Goal: Task Accomplishment & Management: Use online tool/utility

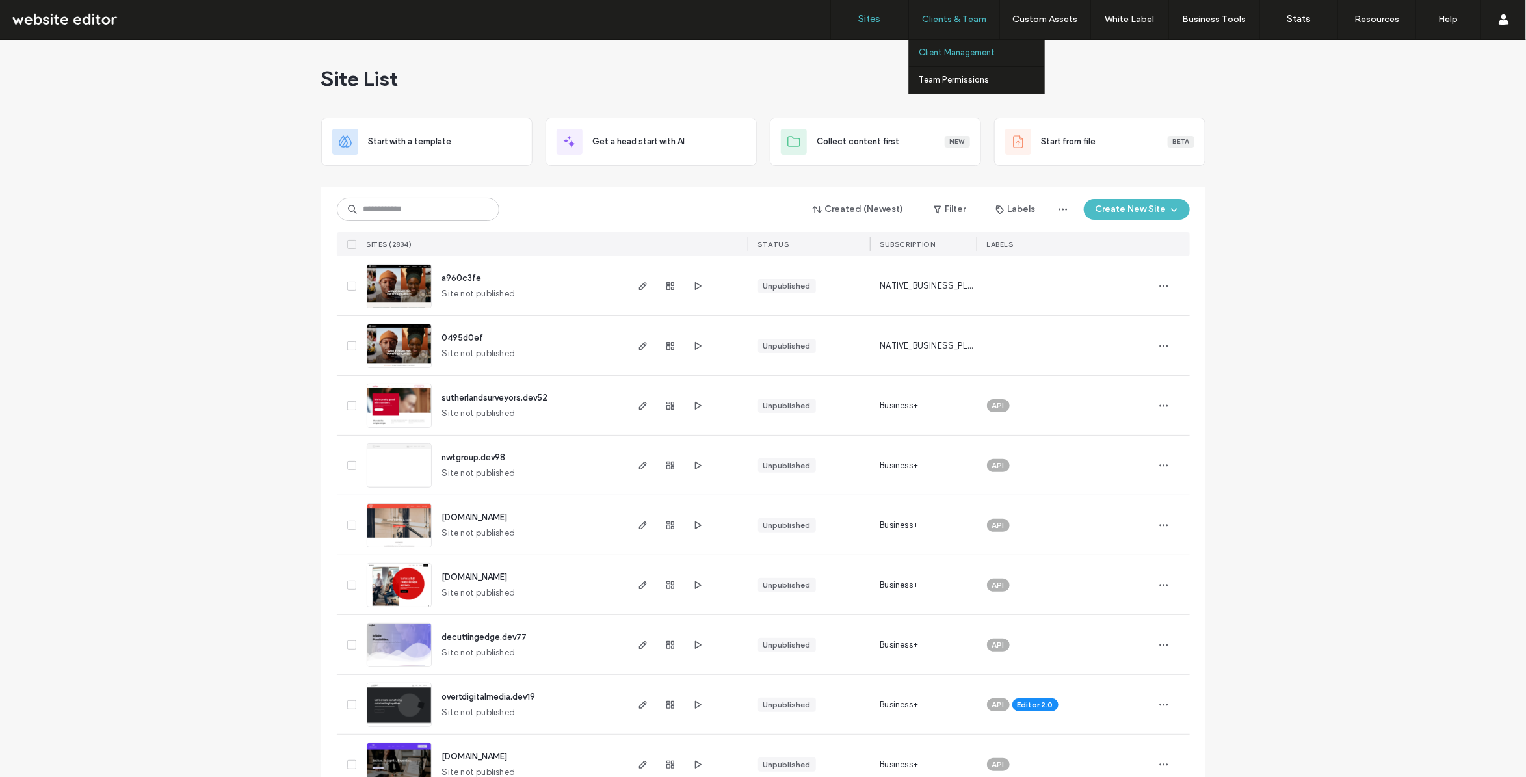
click at [933, 49] on label "Client Management" at bounding box center [957, 53] width 76 height 10
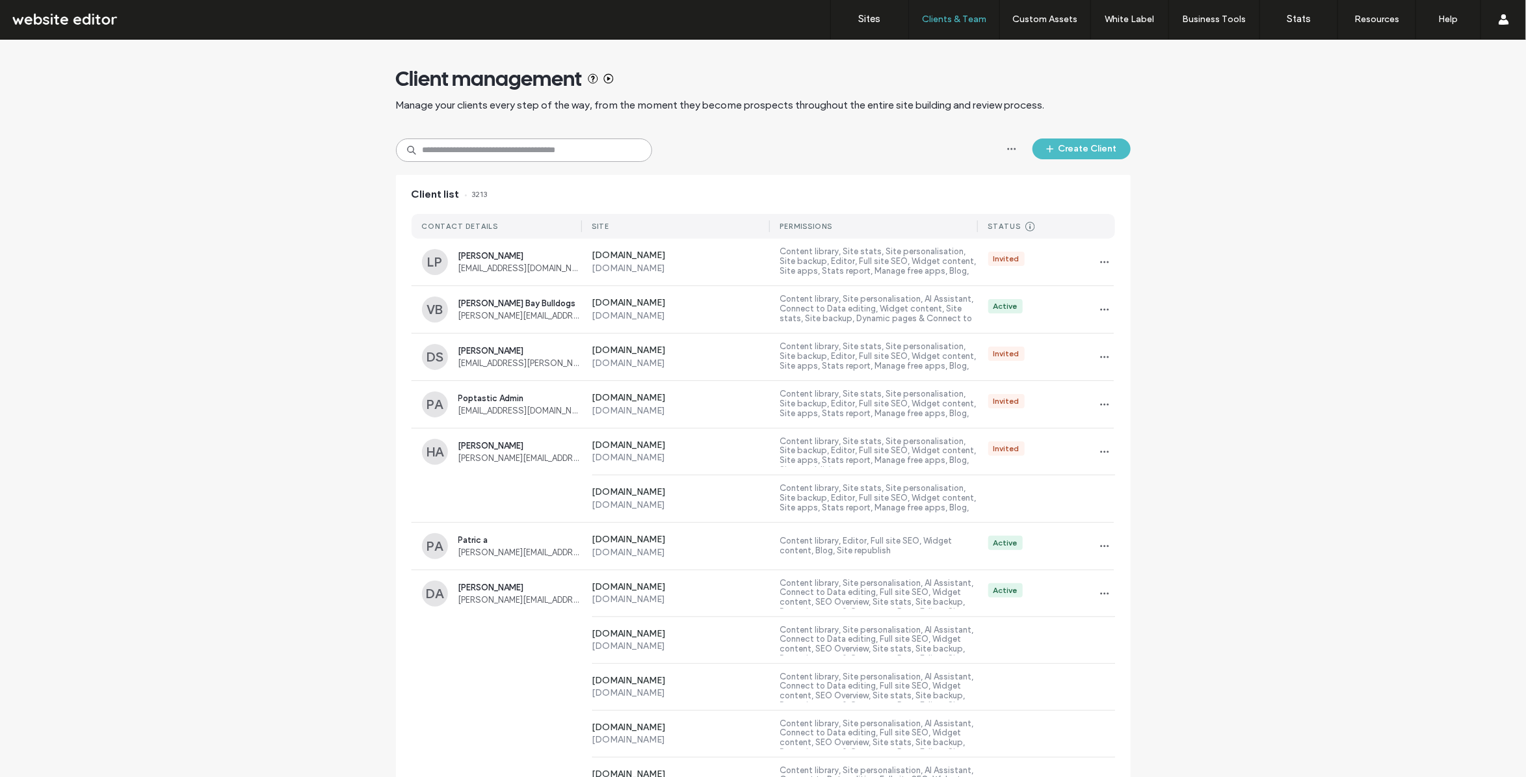
click at [456, 144] on input at bounding box center [524, 150] width 256 height 23
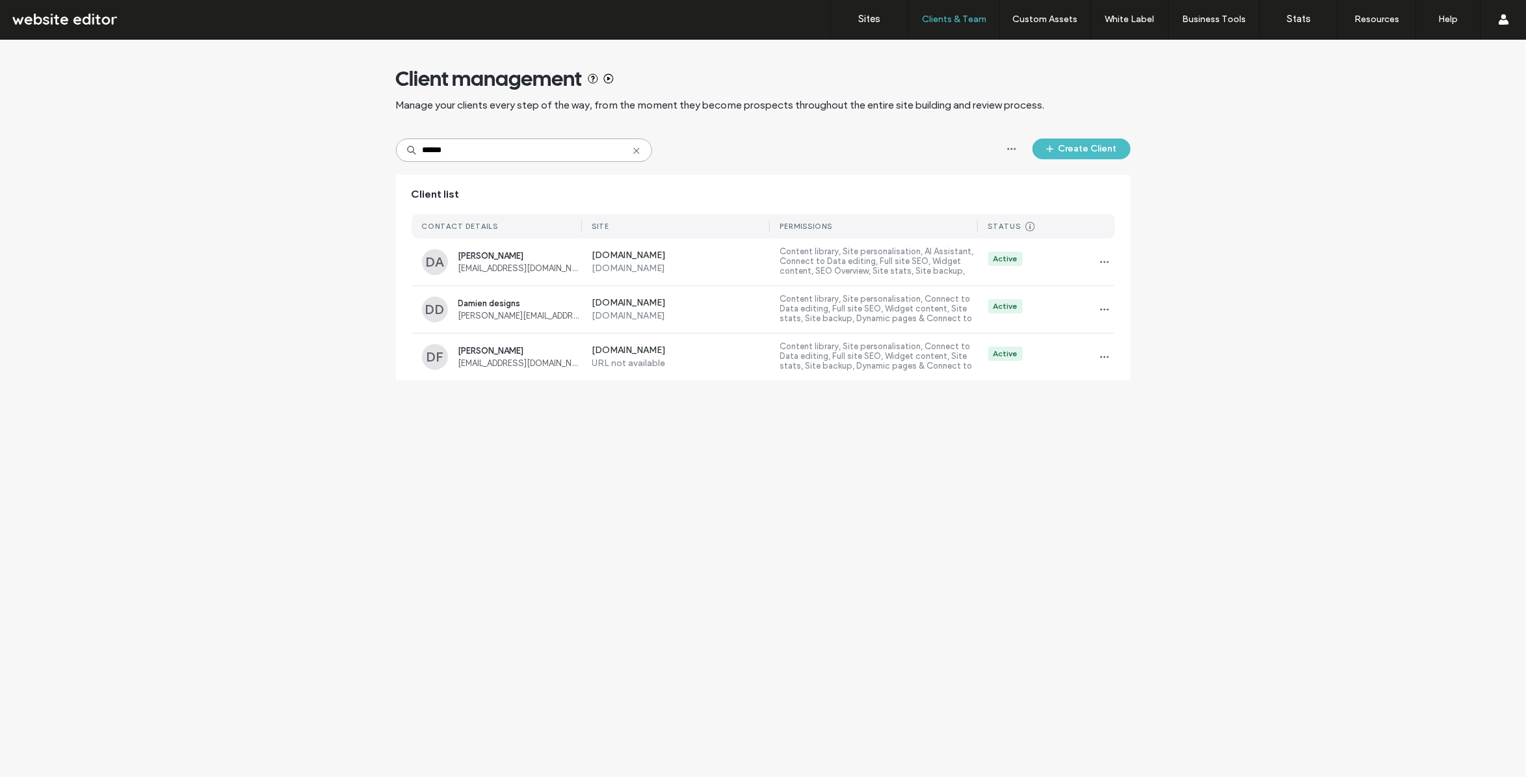
type input "******"
drag, startPoint x: 496, startPoint y: 157, endPoint x: 388, endPoint y: 157, distance: 108.0
click at [388, 157] on div "Client management Manage your clients every step of the way, from the moment th…" at bounding box center [763, 193] width 1526 height 306
click at [865, 25] on link "Sites" at bounding box center [869, 19] width 77 height 39
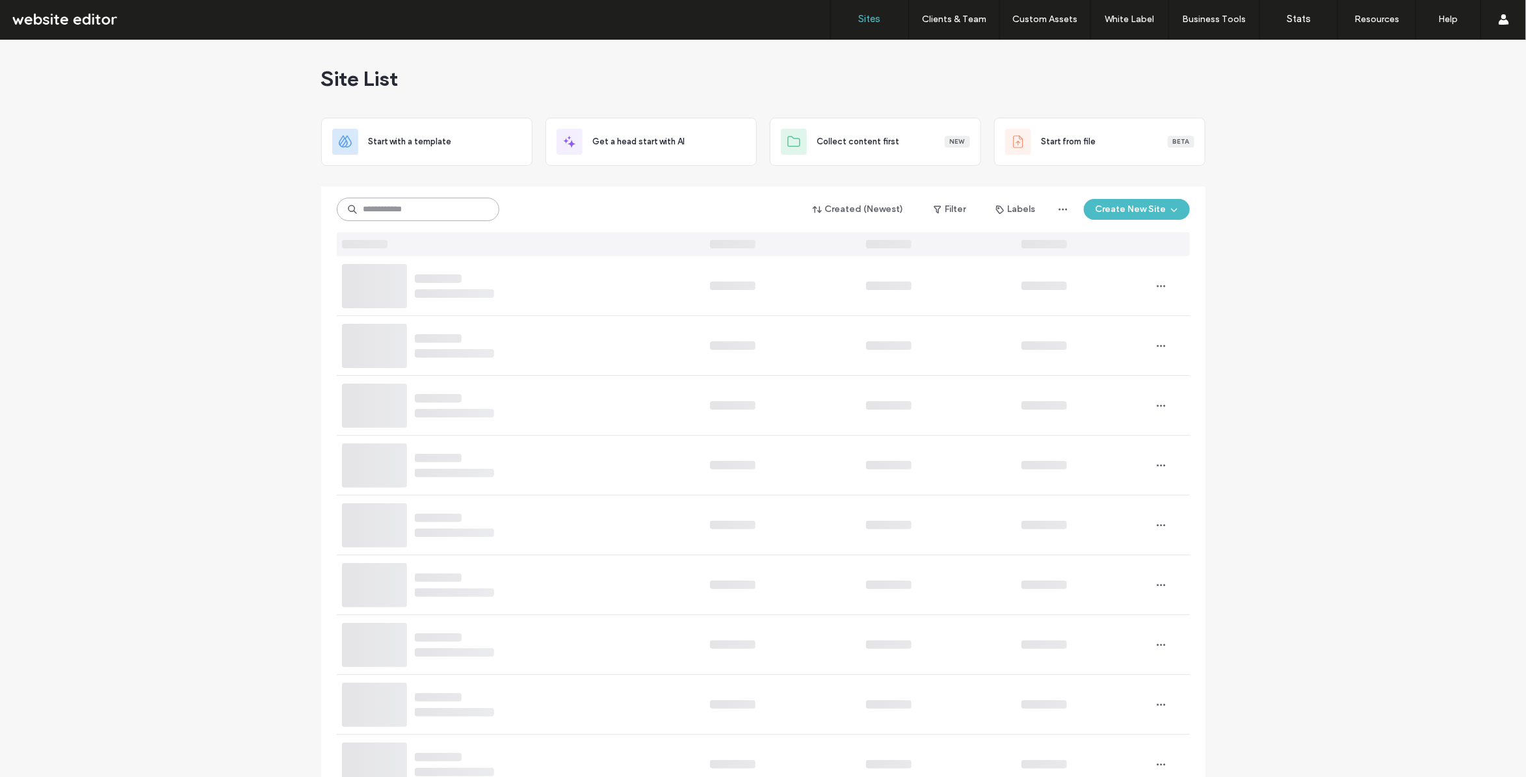
click at [395, 209] on input at bounding box center [418, 209] width 163 height 23
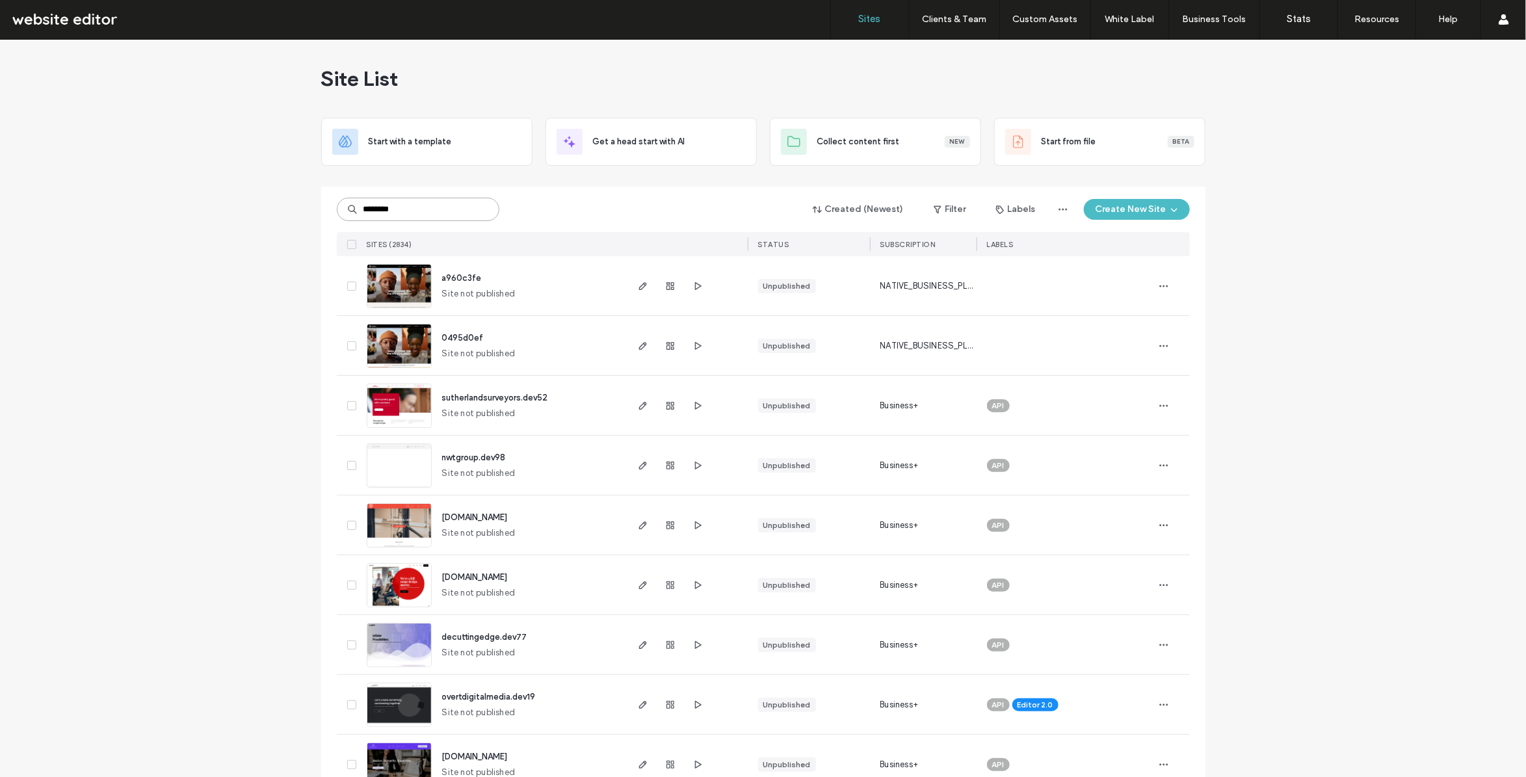
type input "********"
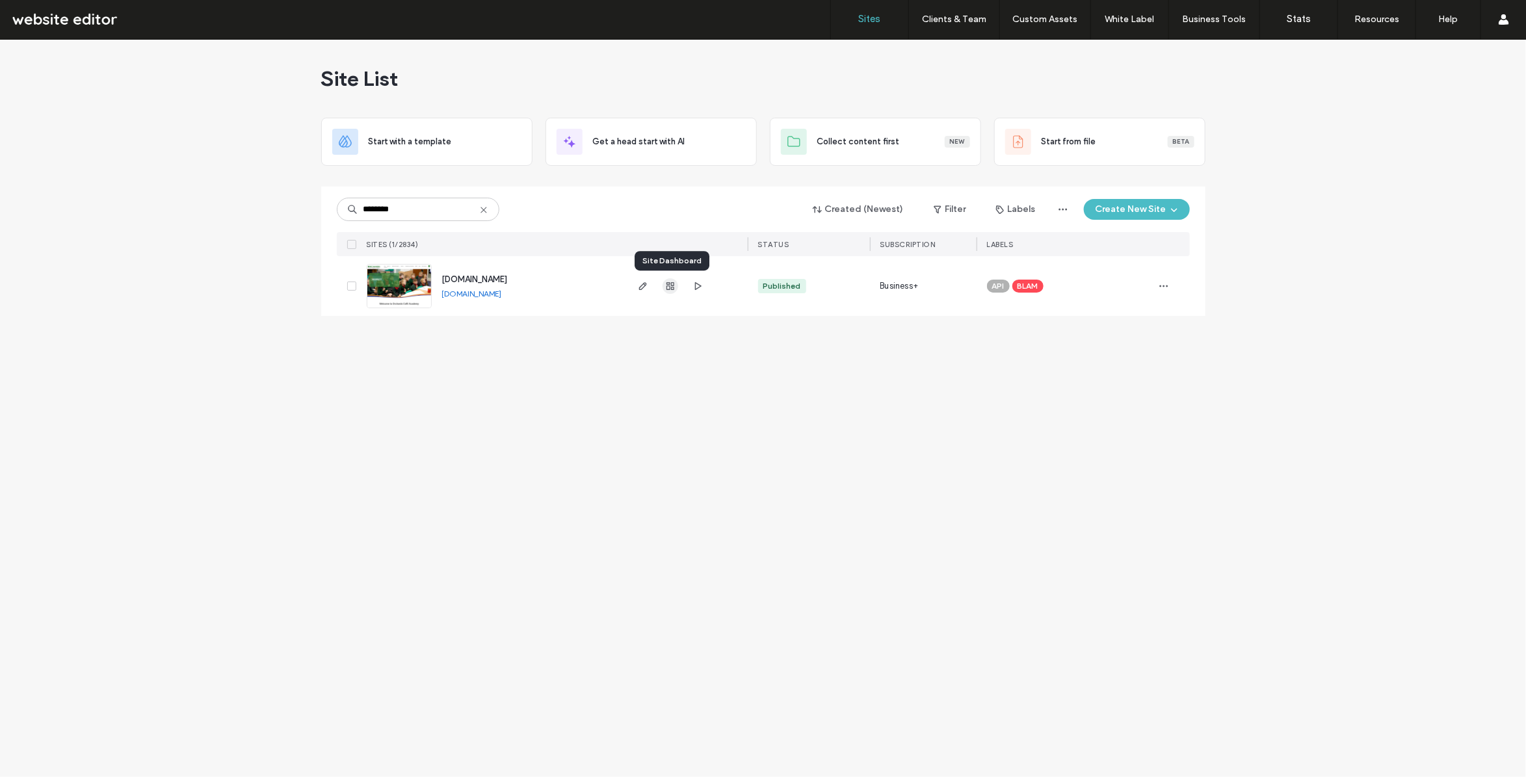
click at [667, 285] on icon "button" at bounding box center [670, 286] width 10 height 10
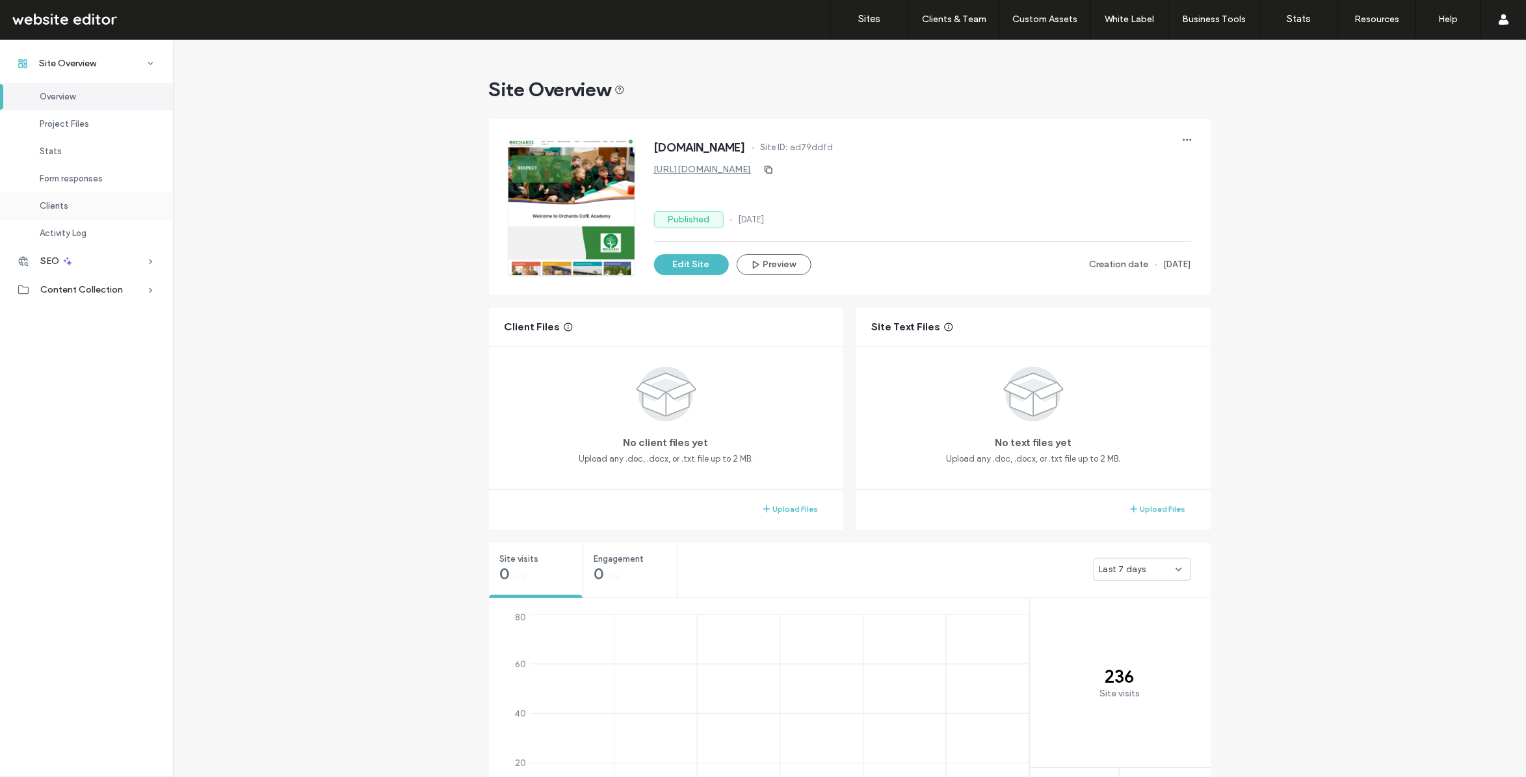
click at [68, 207] on div "Clients" at bounding box center [86, 205] width 173 height 27
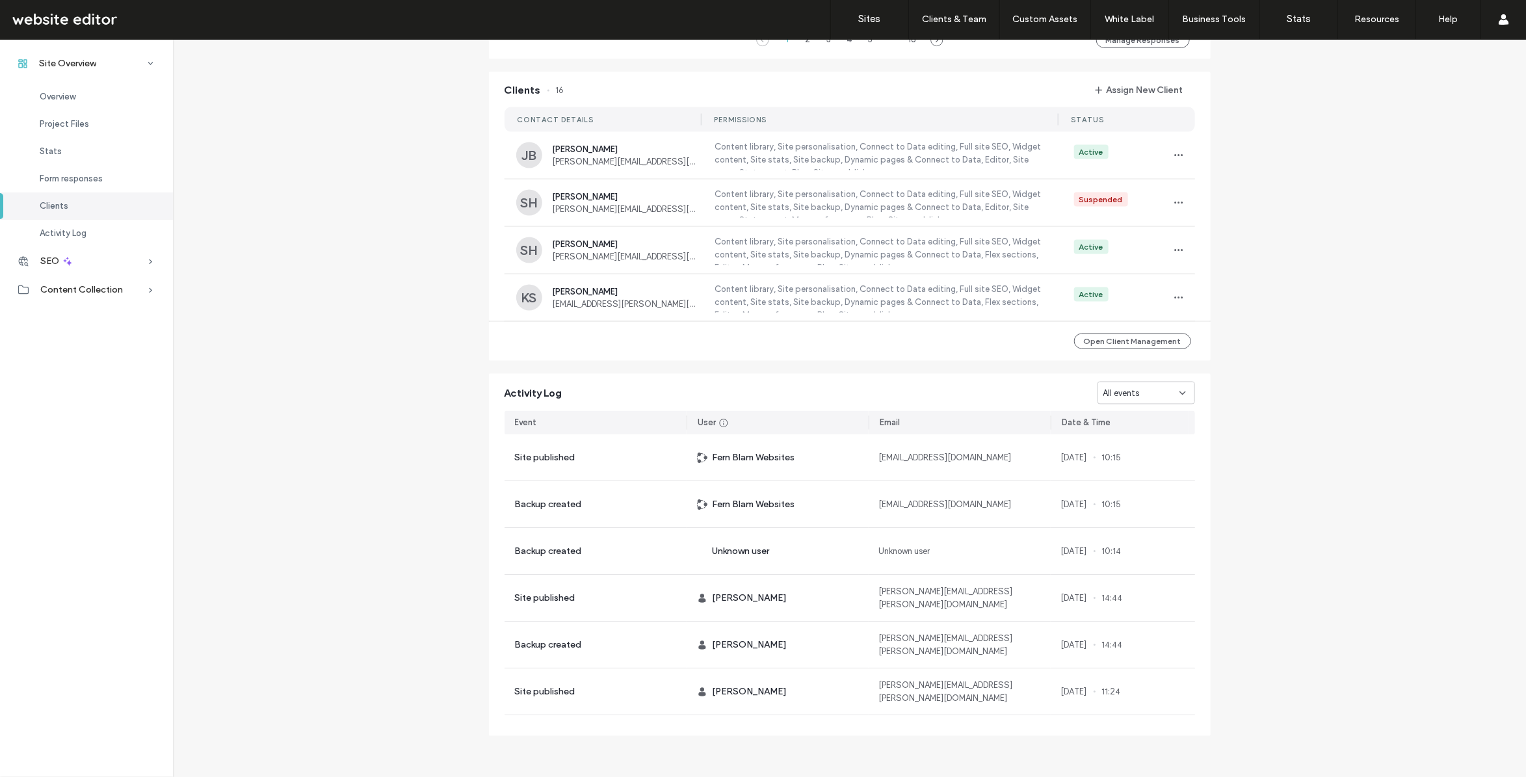
click at [875, 12] on link "Sites" at bounding box center [869, 19] width 77 height 39
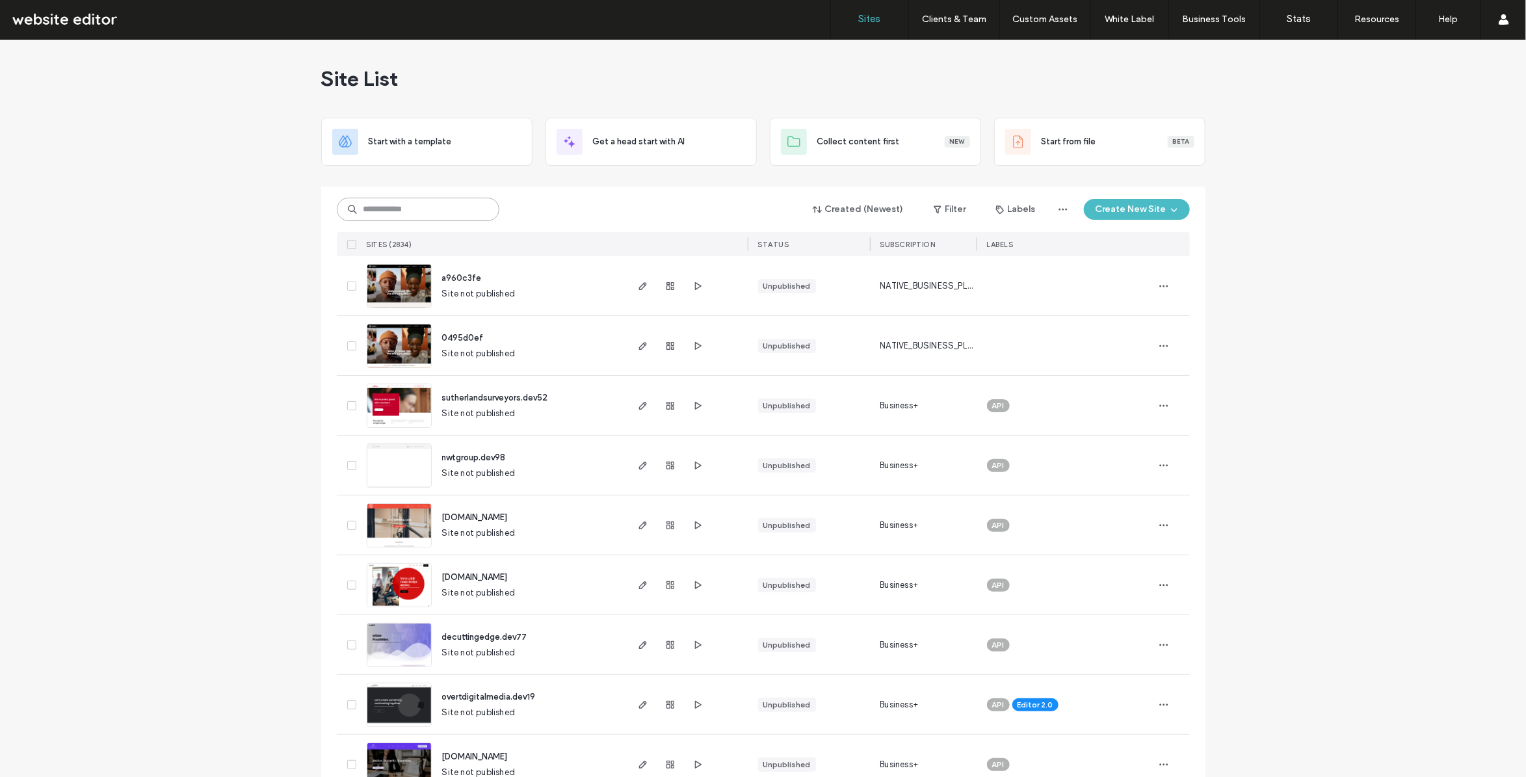
click at [404, 209] on input at bounding box center [418, 209] width 163 height 23
paste input "**********"
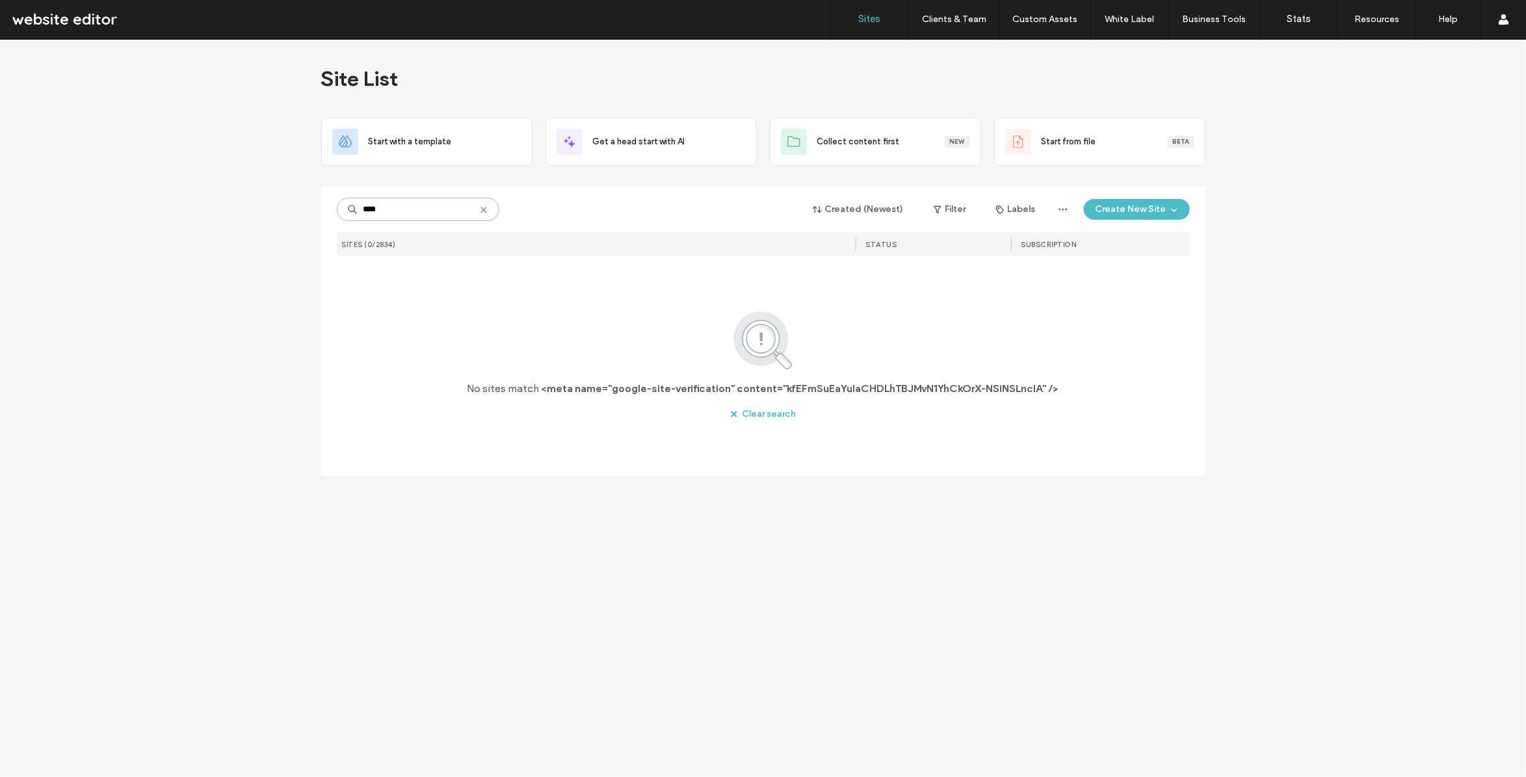
type input "****"
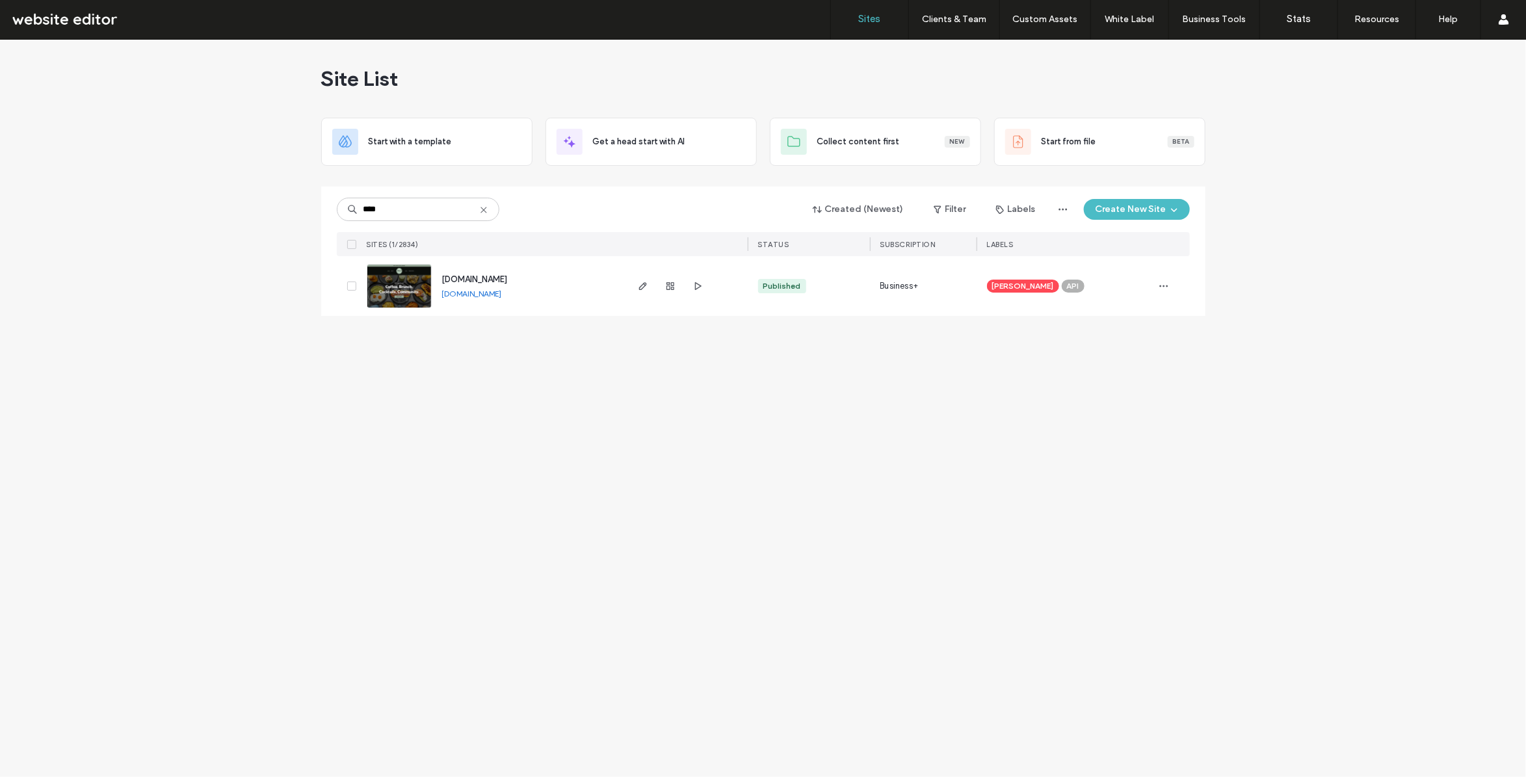
click at [508, 283] on span "[DOMAIN_NAME]" at bounding box center [475, 279] width 66 height 10
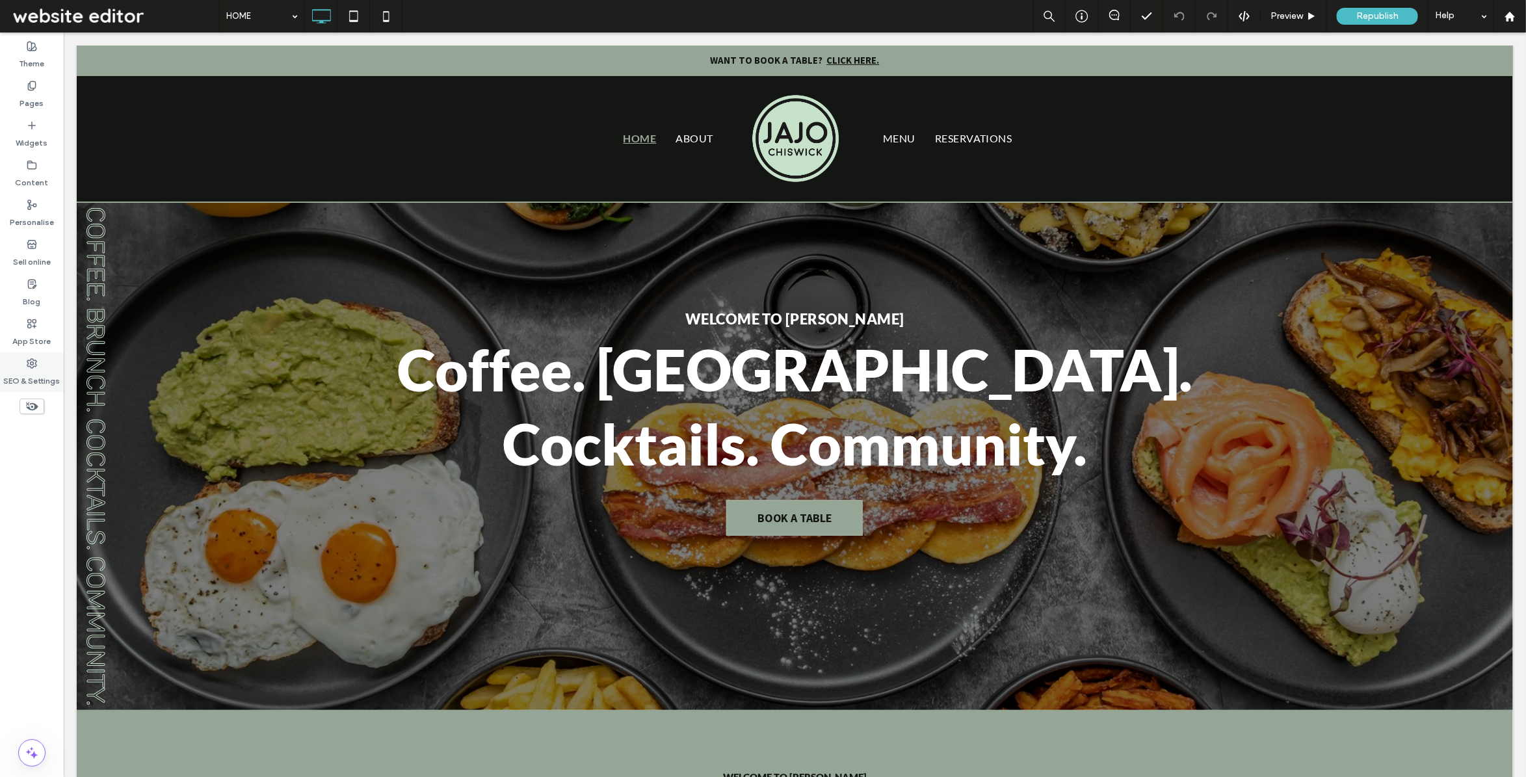
click at [21, 371] on label "SEO & Settings" at bounding box center [32, 378] width 57 height 18
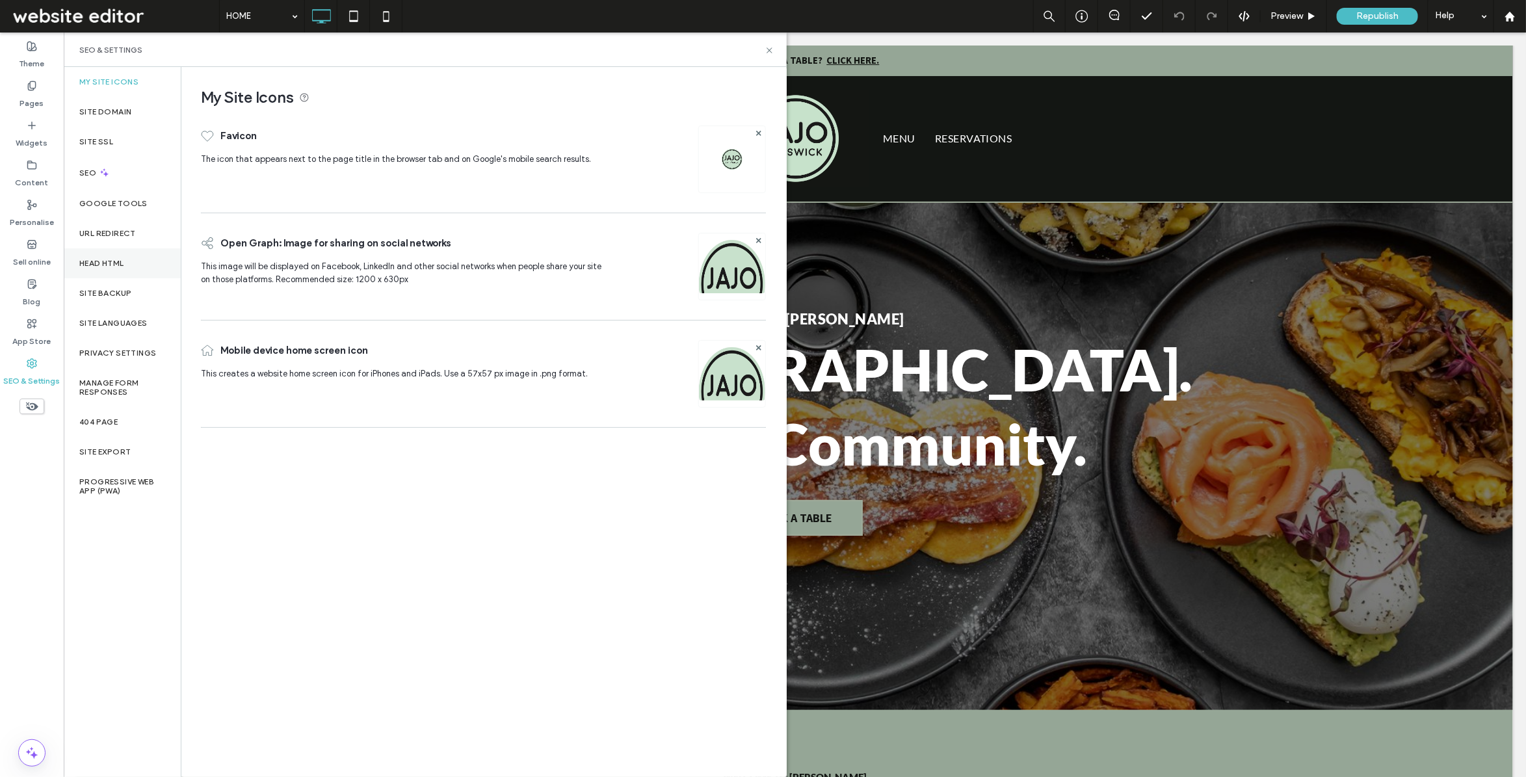
click at [117, 265] on label "Head HTML" at bounding box center [101, 263] width 45 height 9
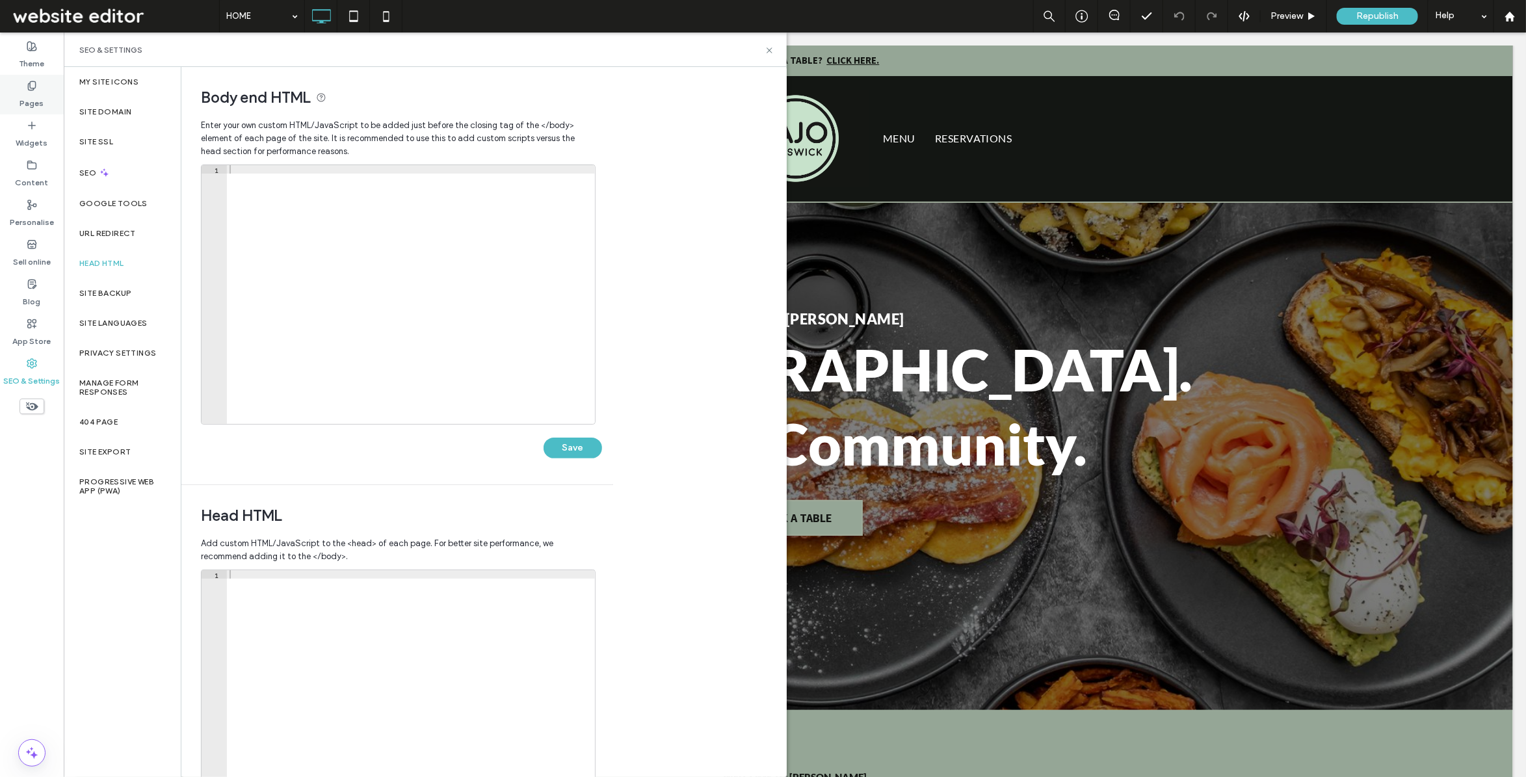
click at [44, 105] on div "Pages" at bounding box center [32, 95] width 64 height 40
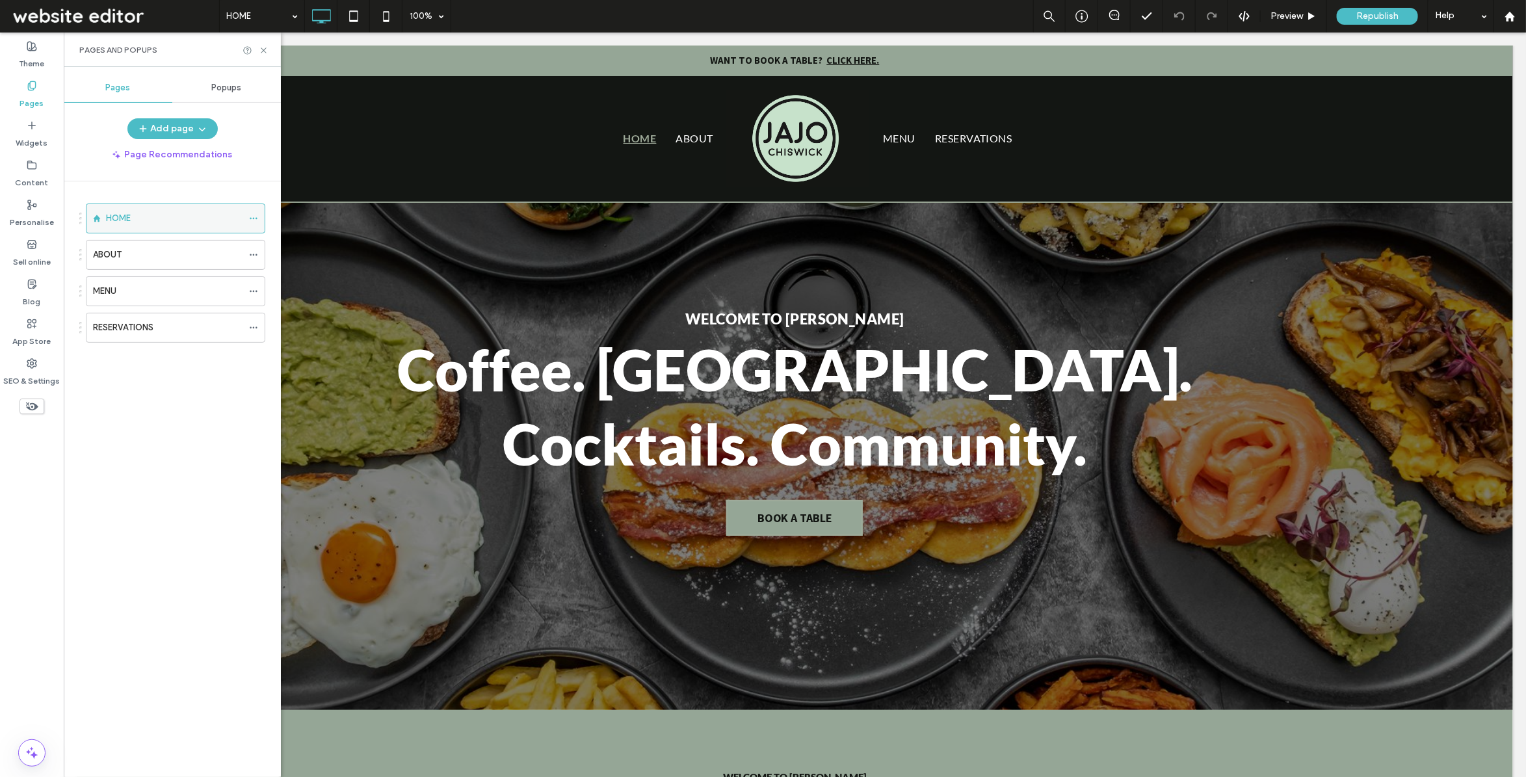
click at [251, 219] on use at bounding box center [253, 219] width 7 height 2
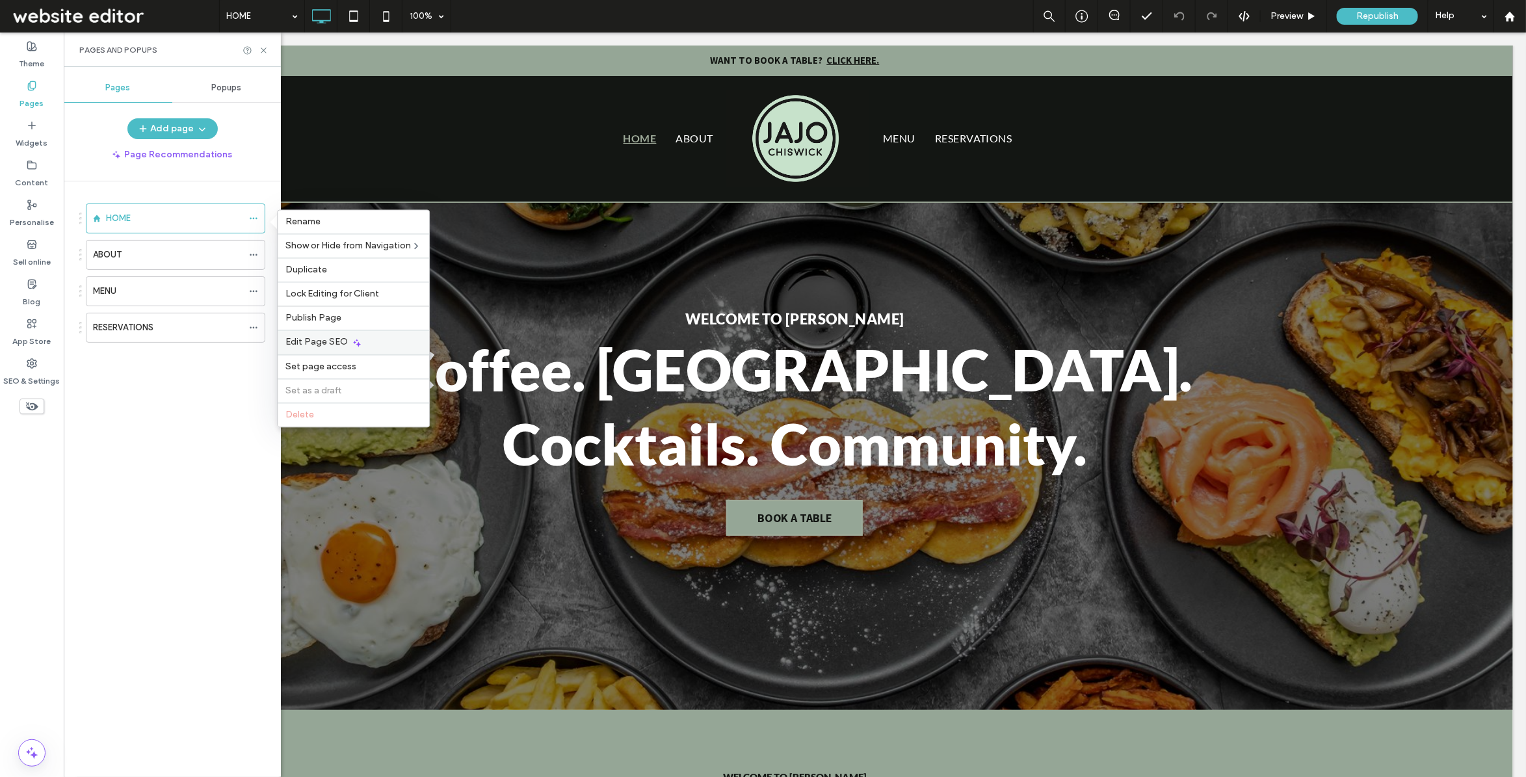
click at [306, 336] on div "Edit Page SEO" at bounding box center [354, 342] width 152 height 24
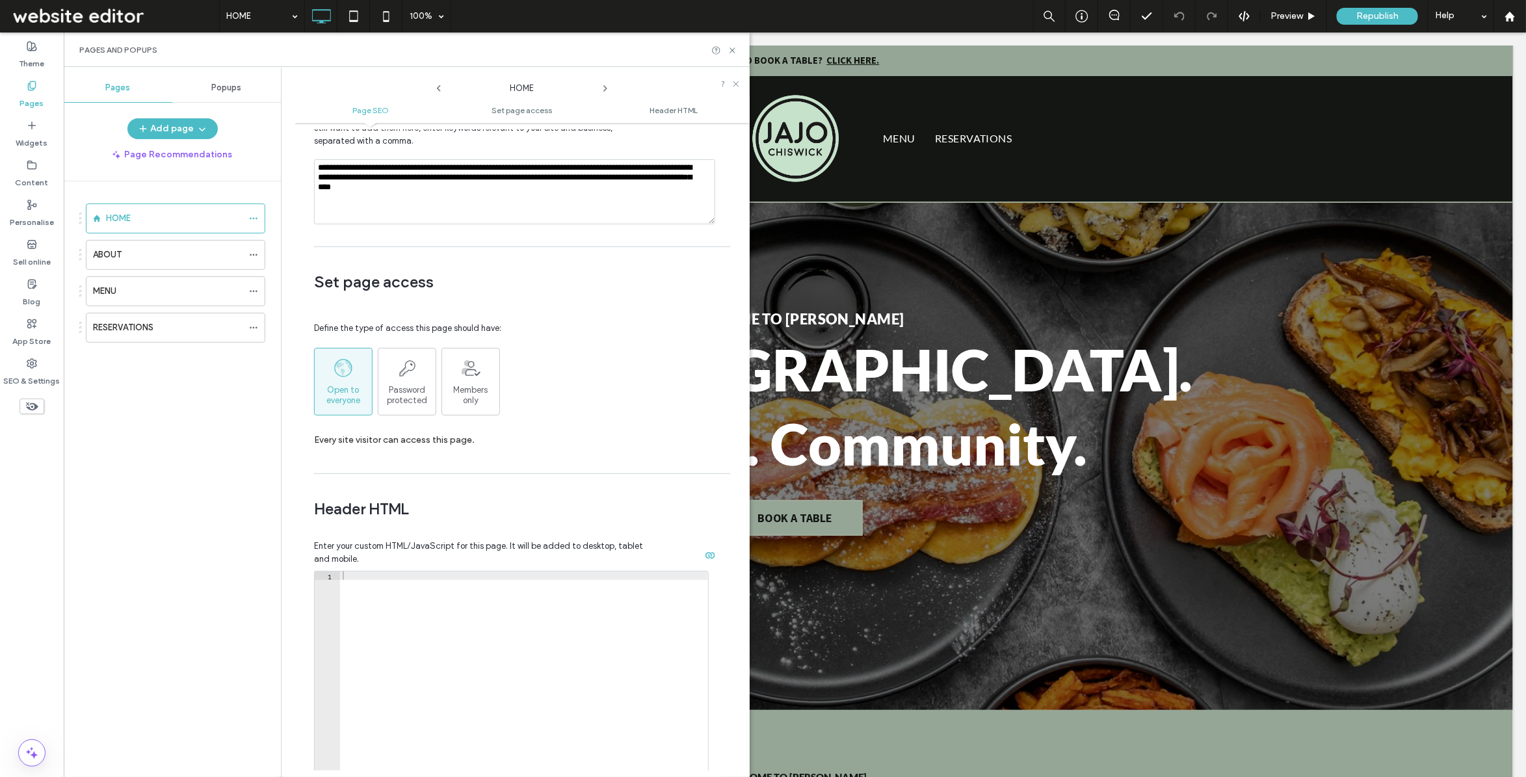
scroll to position [813, 0]
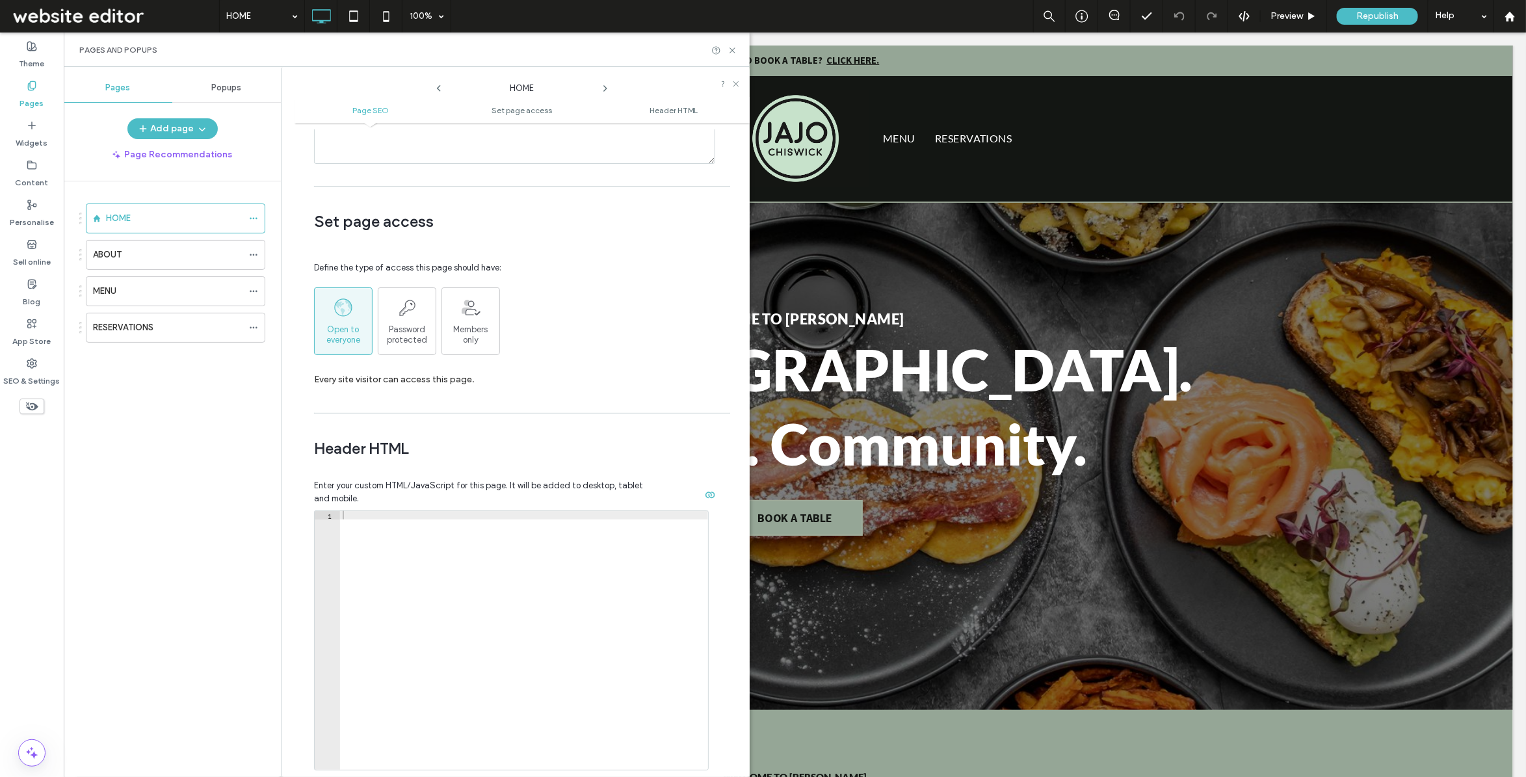
click at [476, 558] on div at bounding box center [524, 649] width 368 height 276
paste textarea "**********"
type textarea "**********"
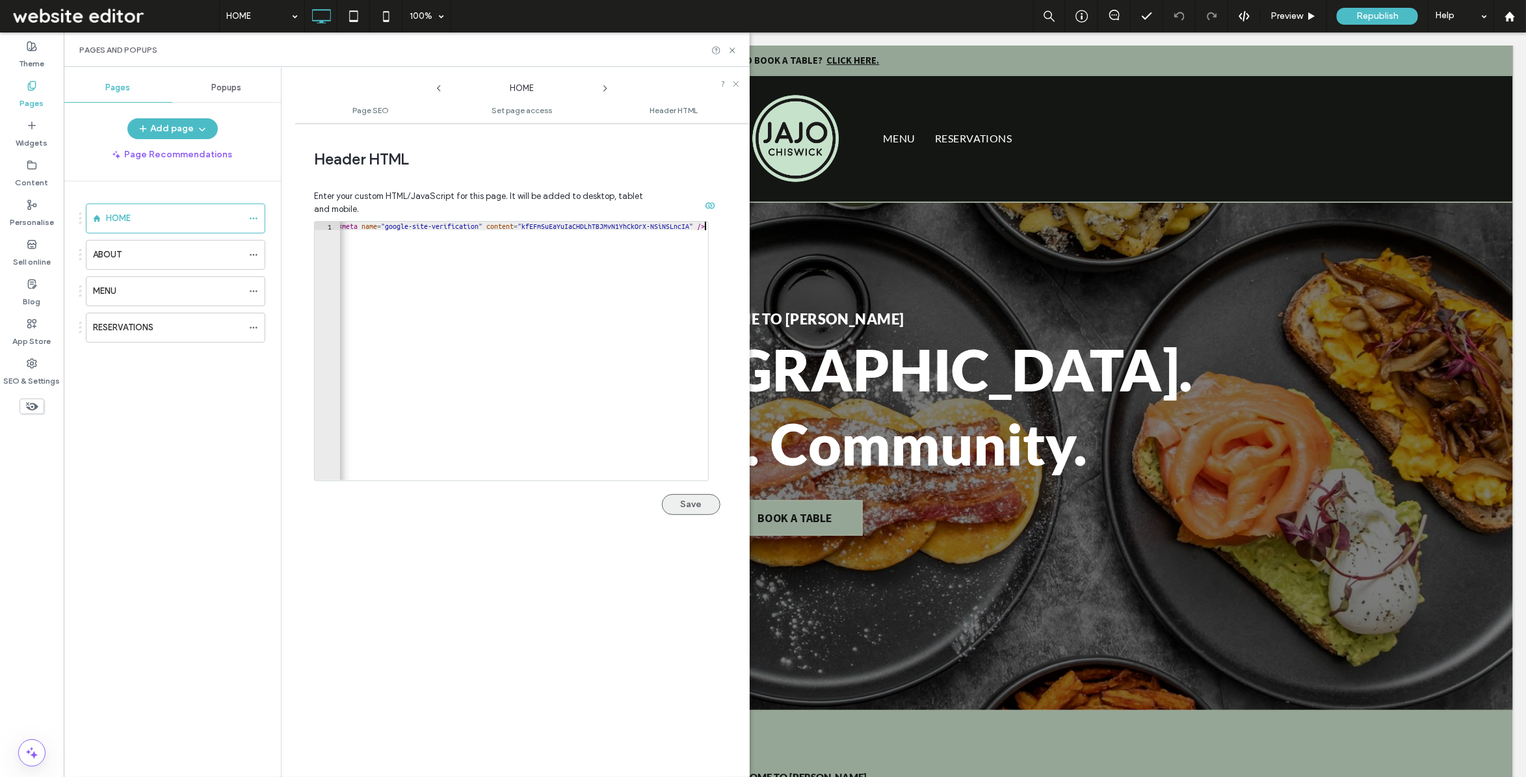
click at [685, 511] on button "Save" at bounding box center [691, 504] width 59 height 21
click at [732, 53] on icon at bounding box center [733, 51] width 10 height 10
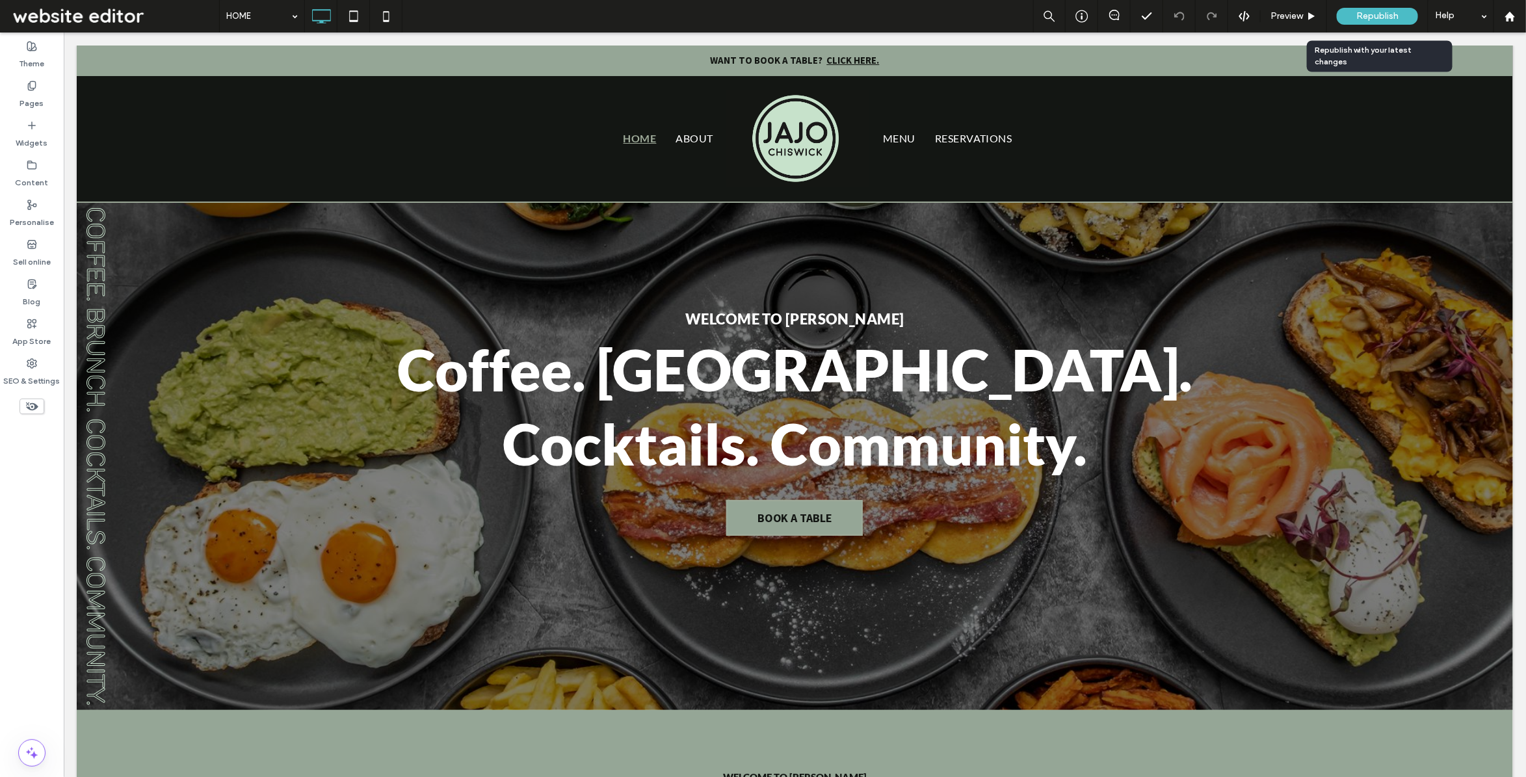
click at [1375, 24] on div "Republish" at bounding box center [1377, 16] width 81 height 17
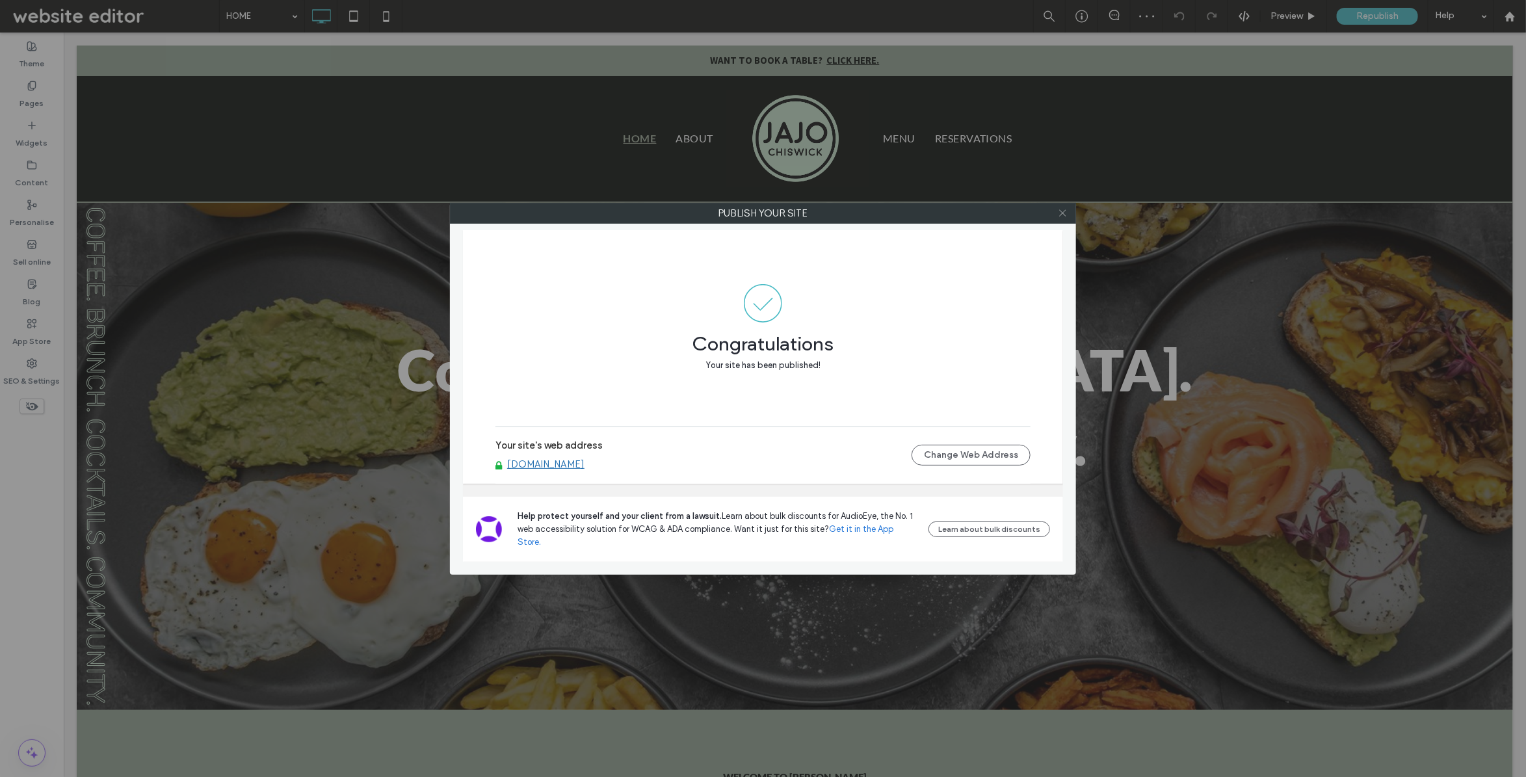
click at [1062, 216] on icon at bounding box center [1063, 213] width 10 height 10
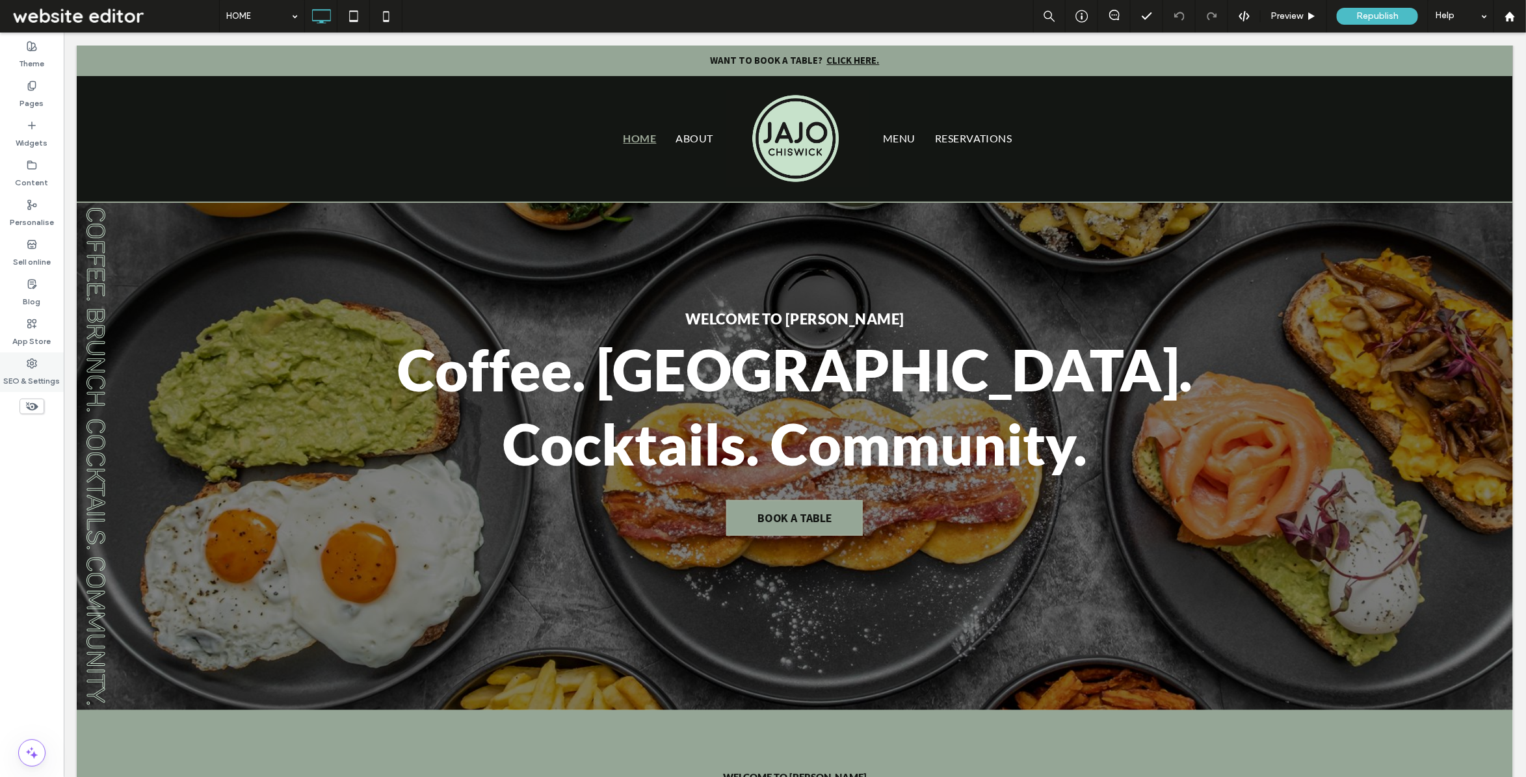
click at [33, 371] on label "SEO & Settings" at bounding box center [32, 378] width 57 height 18
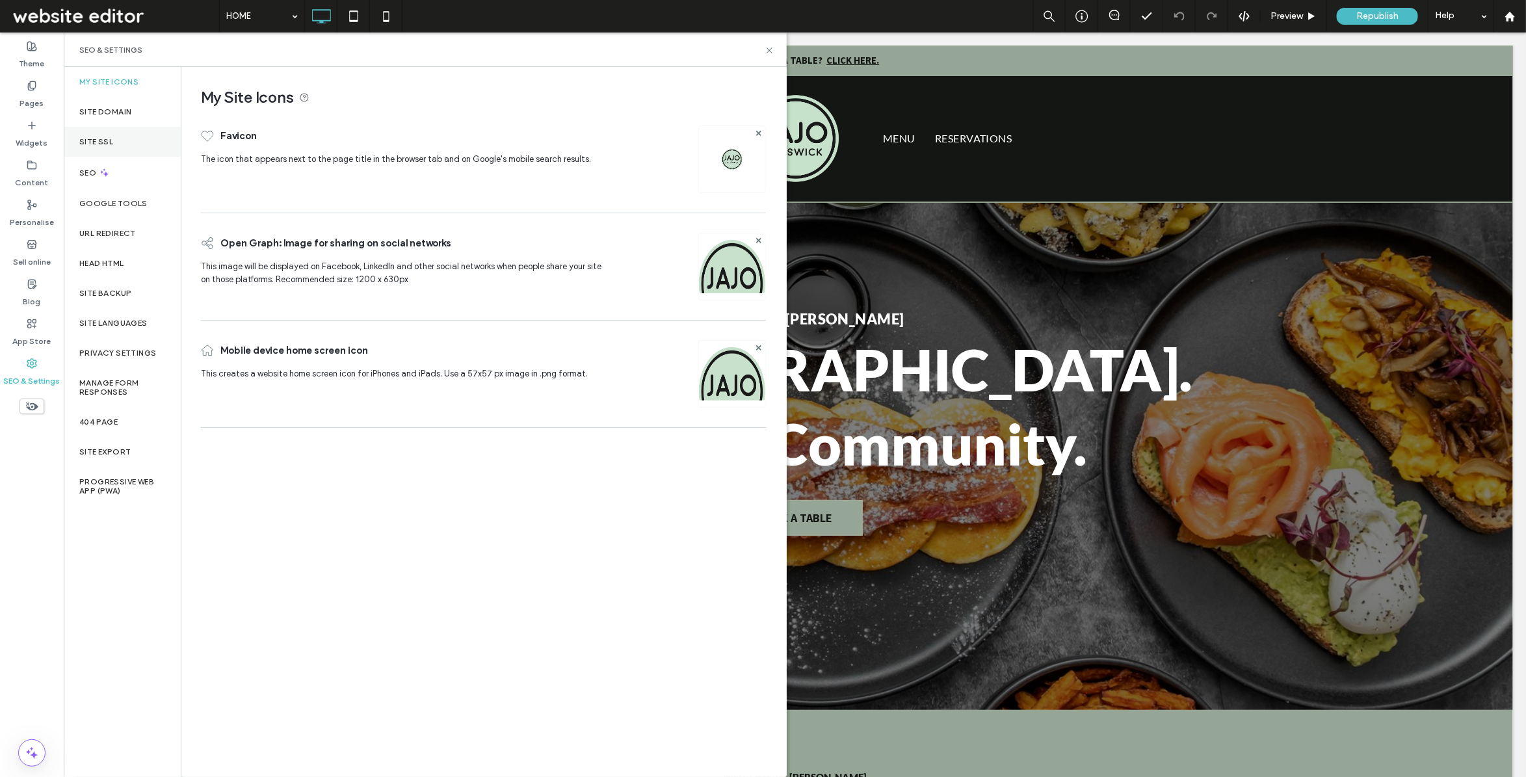
click at [127, 135] on div "Site SSL" at bounding box center [122, 142] width 117 height 30
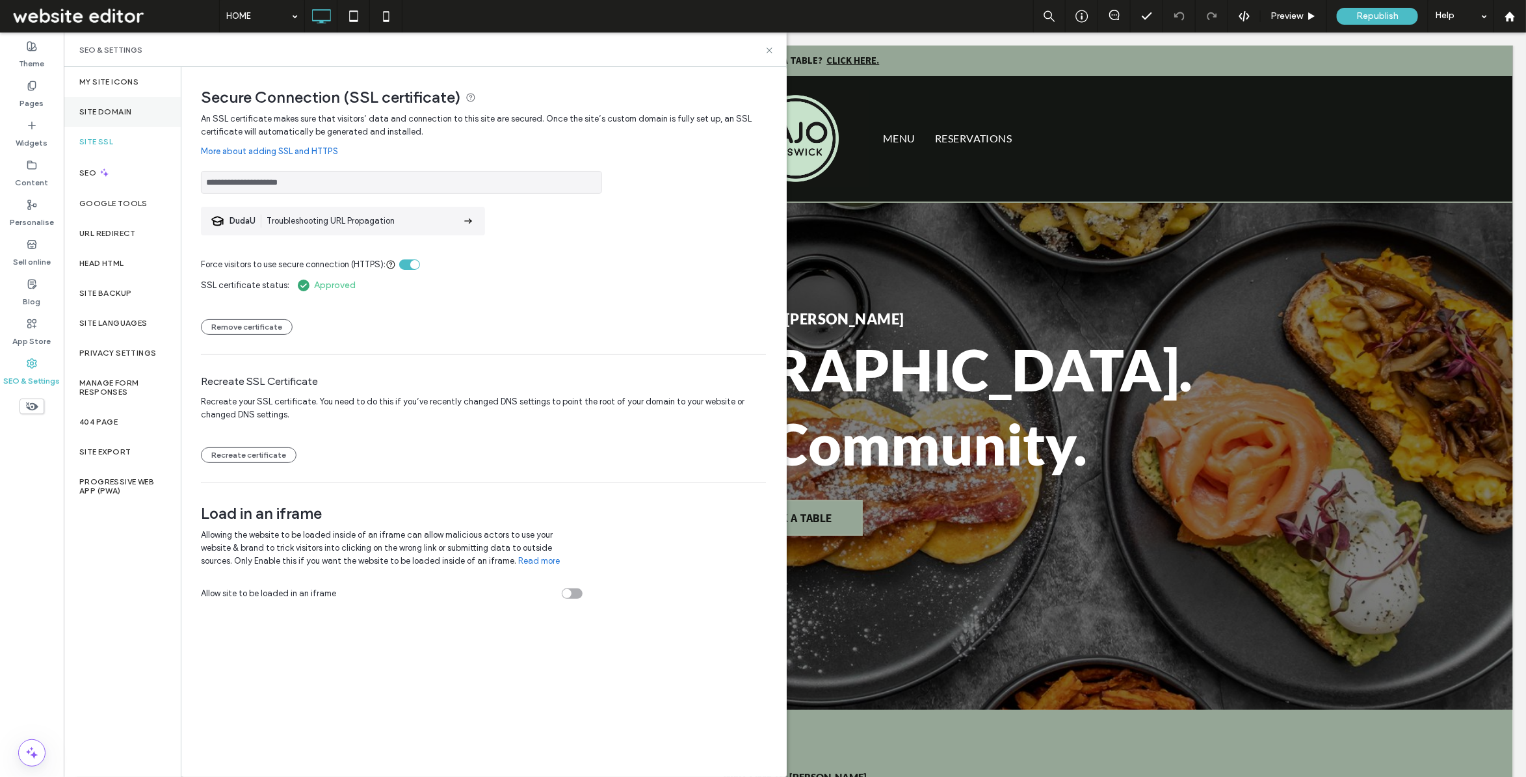
click at [131, 114] on label "Site Domain" at bounding box center [105, 111] width 52 height 9
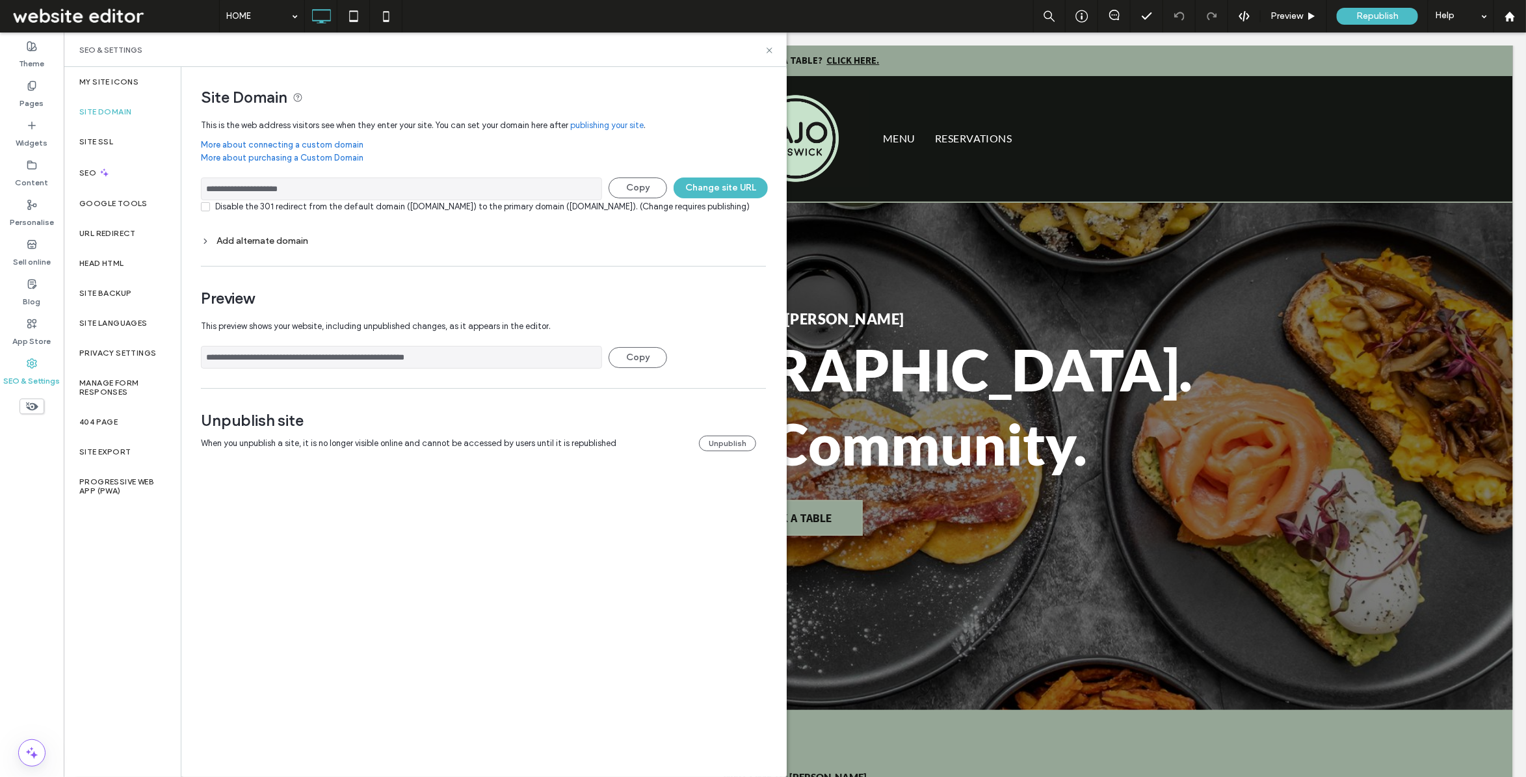
drag, startPoint x: 371, startPoint y: 195, endPoint x: 228, endPoint y: 196, distance: 142.4
click at [228, 196] on input "**********" at bounding box center [401, 189] width 401 height 23
click at [139, 150] on div "Site SSL" at bounding box center [122, 142] width 117 height 30
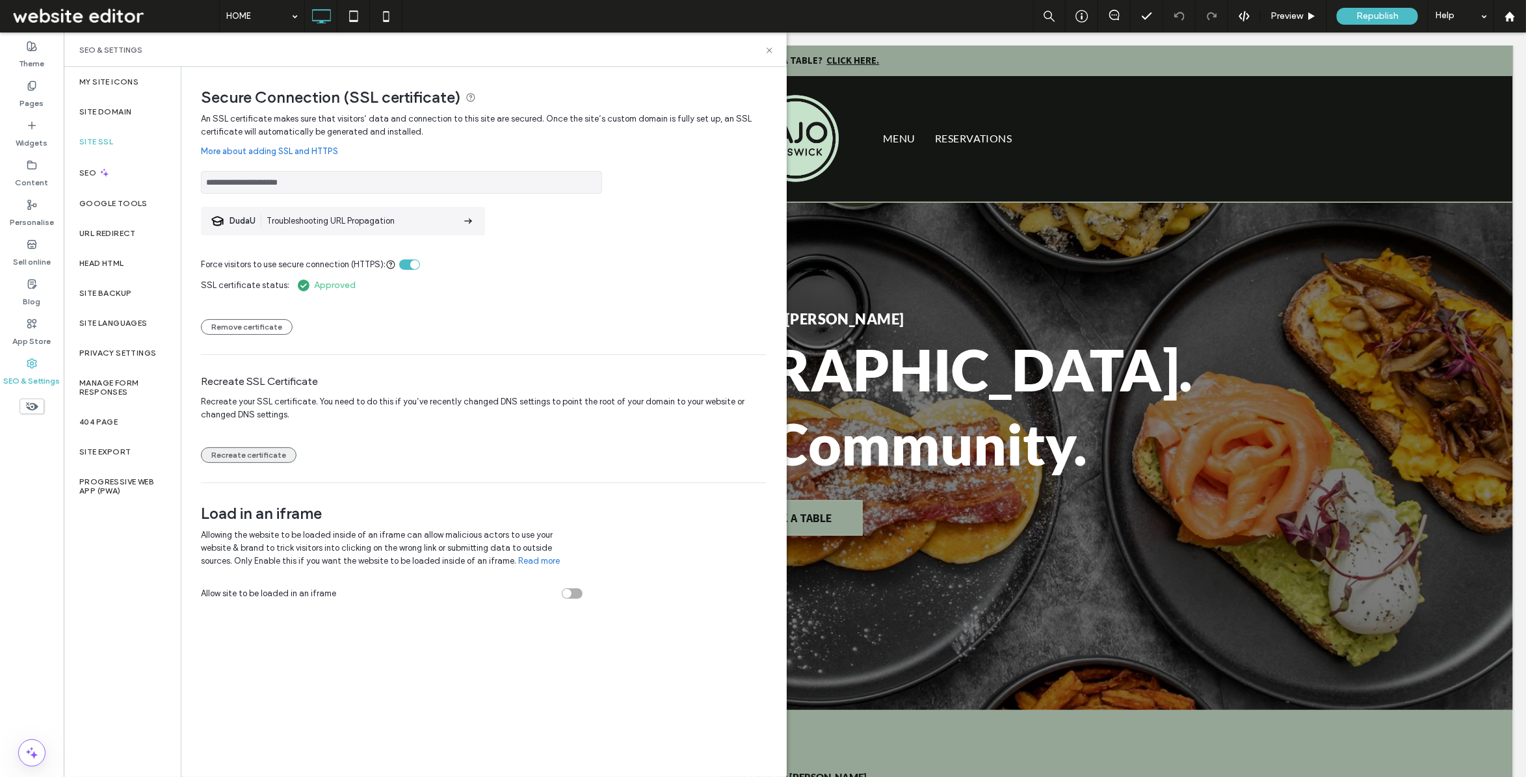
click at [254, 453] on button "Recreate certificate" at bounding box center [249, 455] width 96 height 16
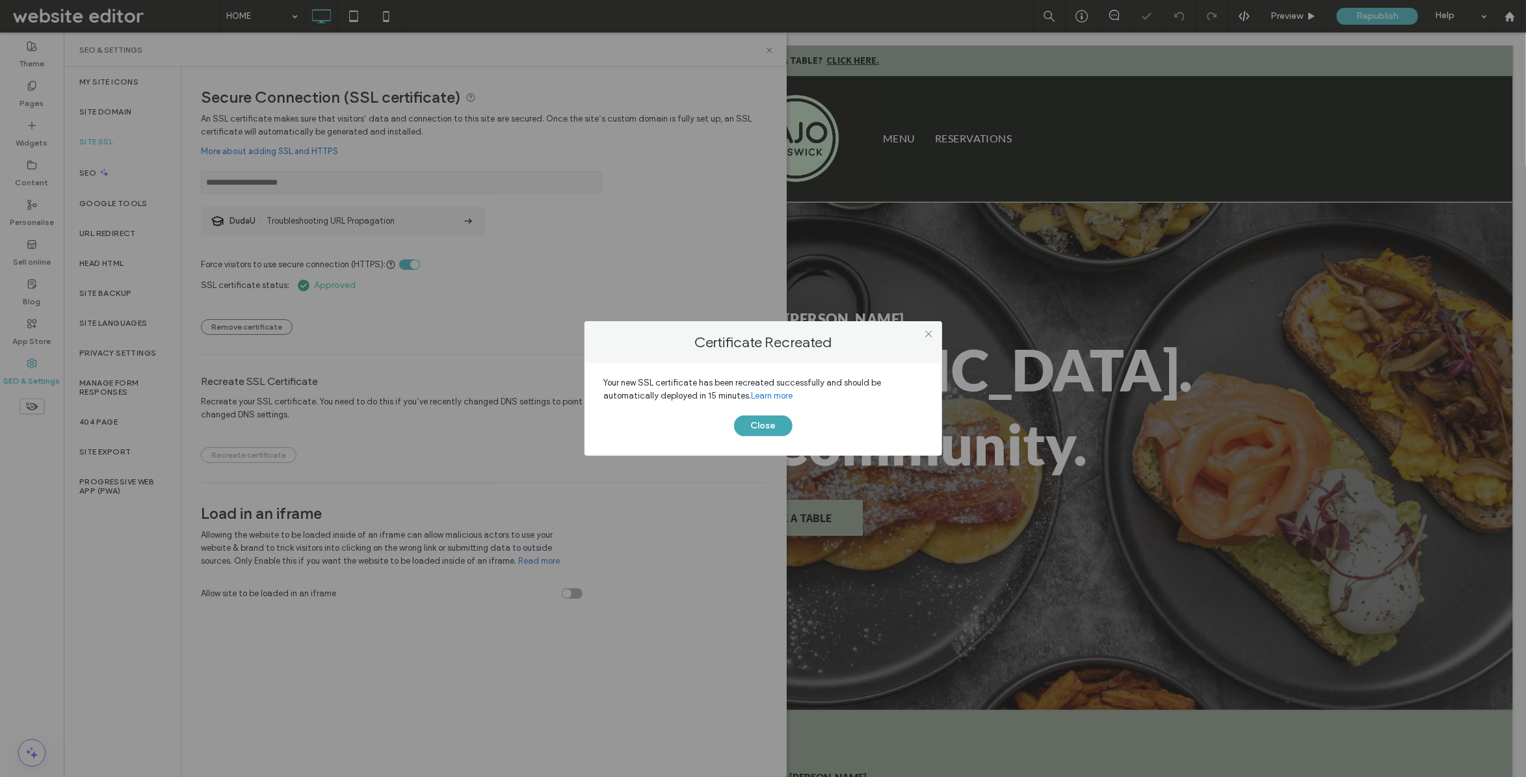
click at [765, 420] on button "Close" at bounding box center [763, 426] width 59 height 21
